Goal: Information Seeking & Learning: Learn about a topic

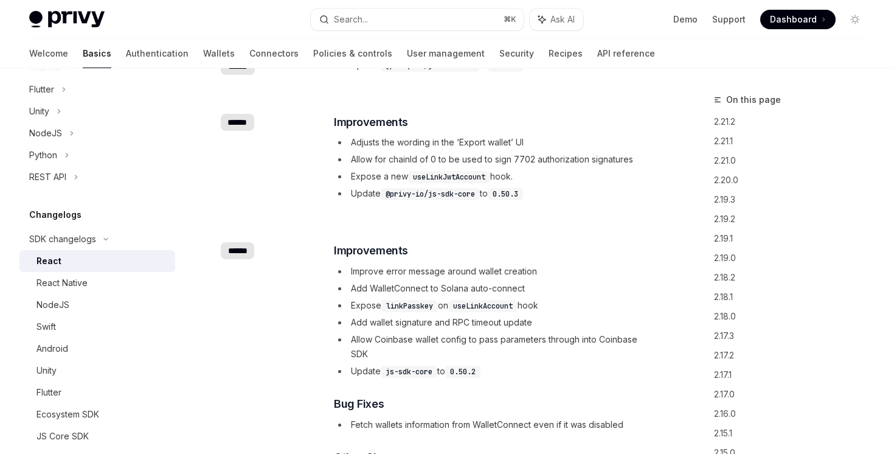
scroll to position [4204, 0]
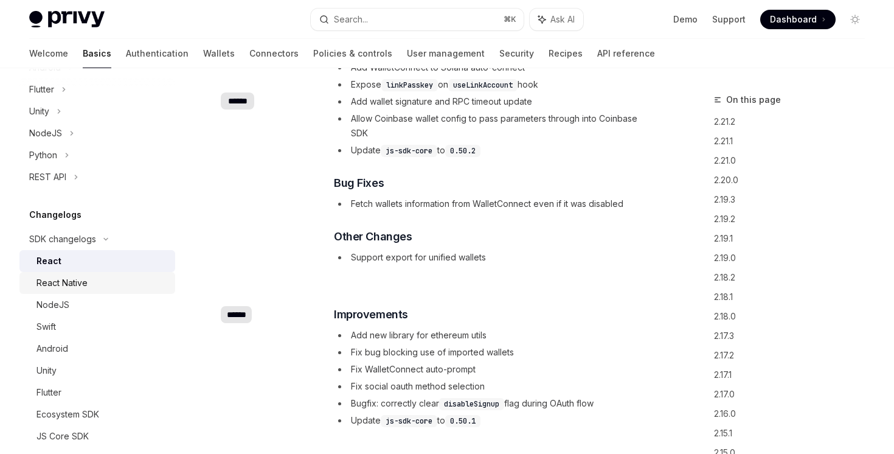
click at [92, 288] on div "React Native" at bounding box center [101, 282] width 131 height 15
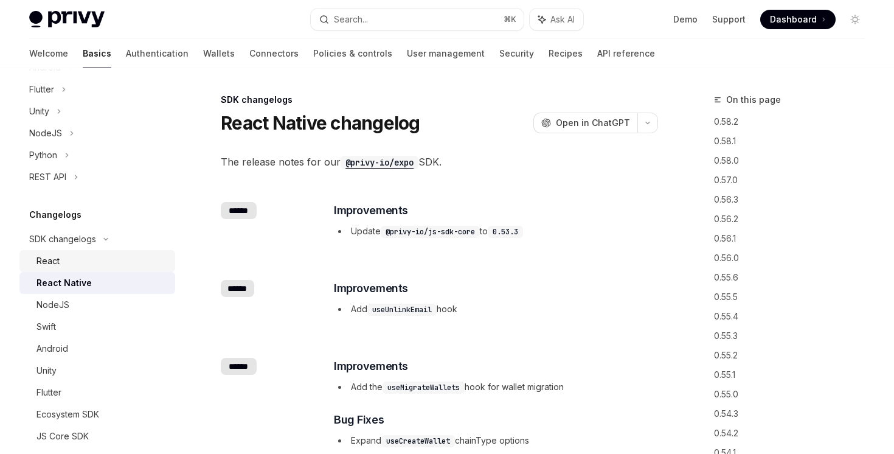
click at [74, 257] on div "React" at bounding box center [101, 261] width 131 height 15
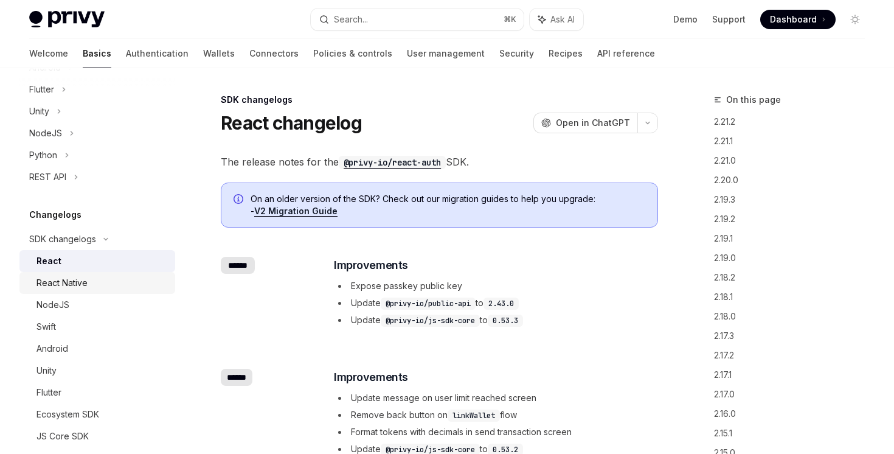
click at [86, 290] on link "React Native" at bounding box center [97, 283] width 156 height 22
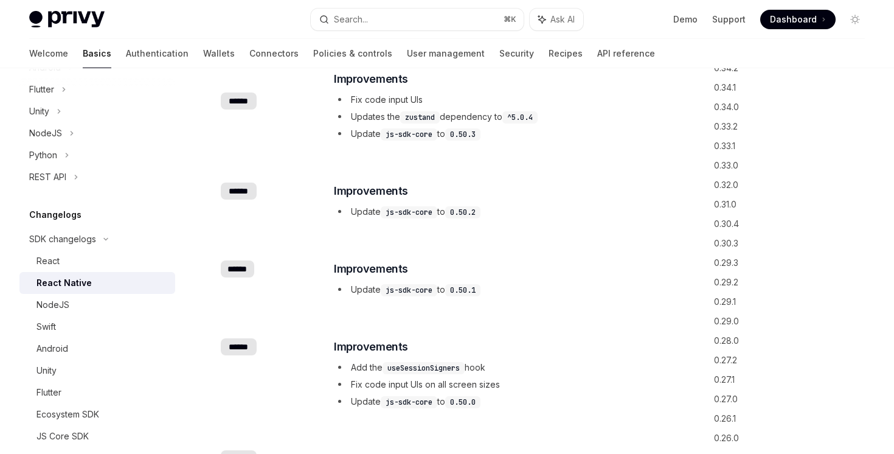
scroll to position [2745, 0]
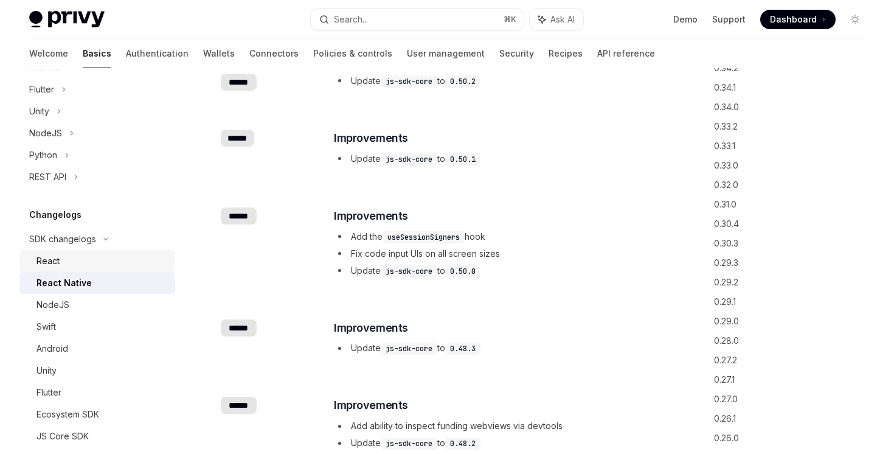
click at [89, 264] on div "React" at bounding box center [101, 261] width 131 height 15
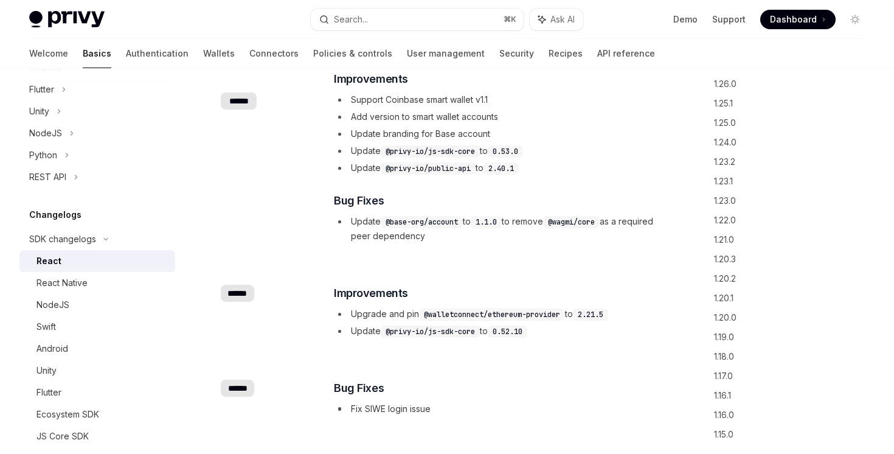
scroll to position [795, 0]
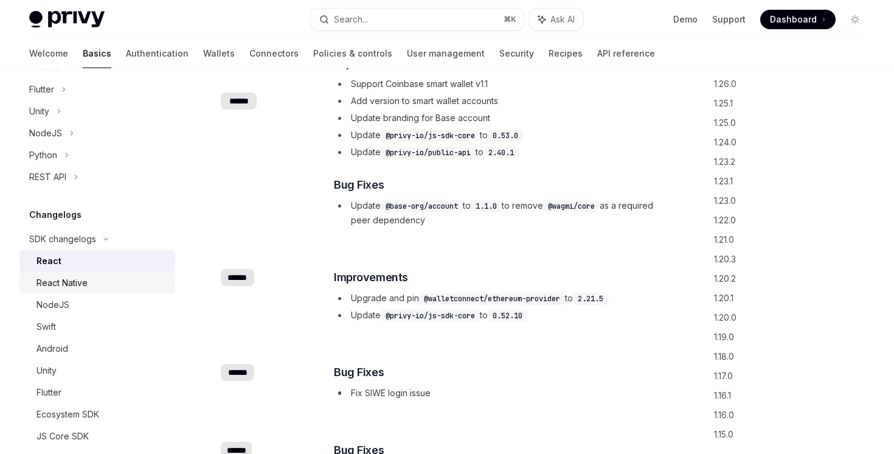
click at [61, 285] on div "React Native" at bounding box center [61, 282] width 51 height 15
type textarea "*"
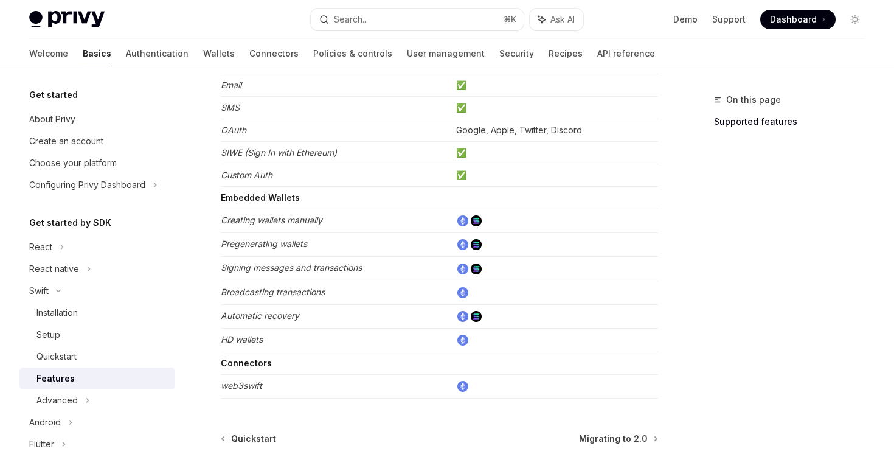
scroll to position [278, 0]
